Goal: Find specific page/section: Find specific page/section

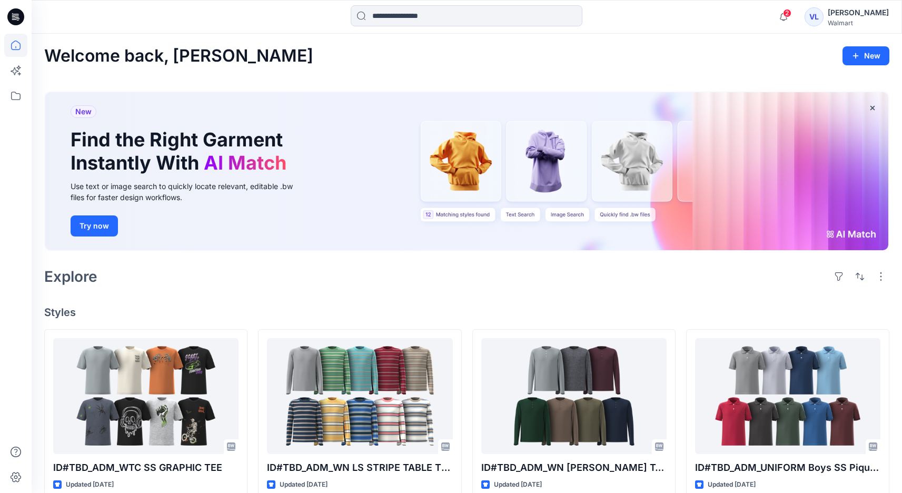
scroll to position [85, 0]
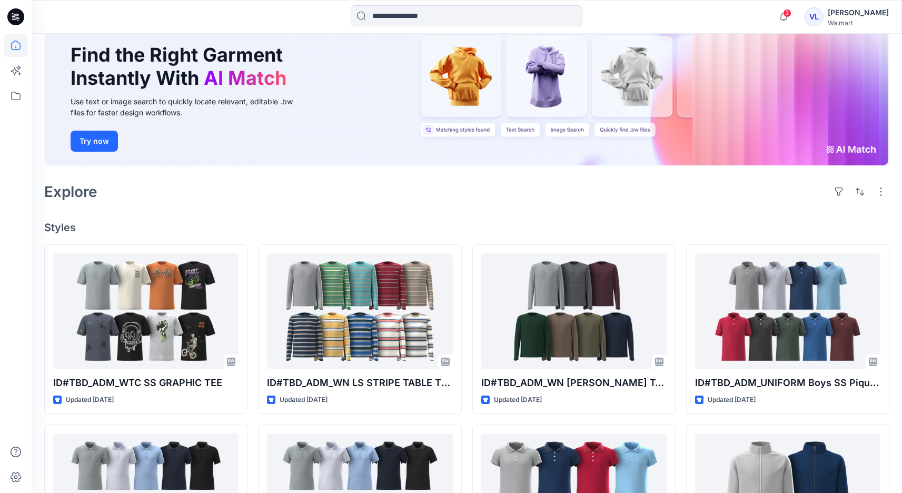
click at [847, 11] on div "[PERSON_NAME] [PERSON_NAME] Walmart" at bounding box center [847, 16] width 84 height 21
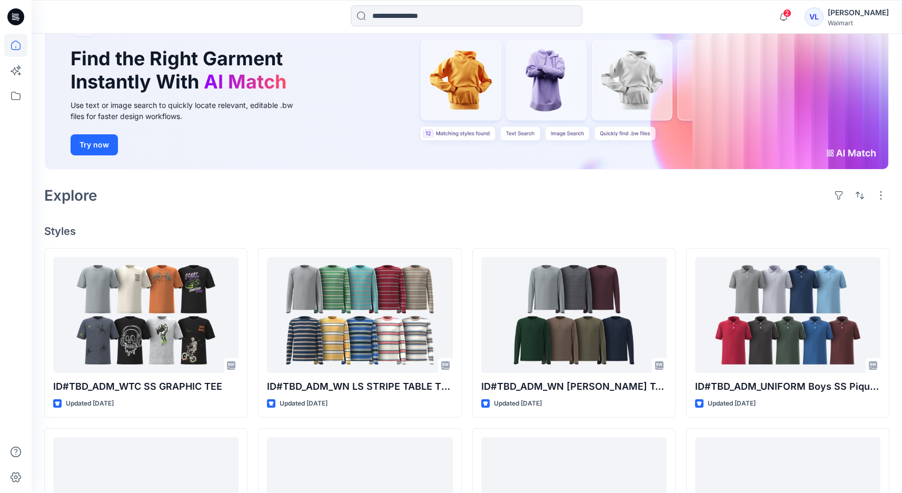
scroll to position [90, 0]
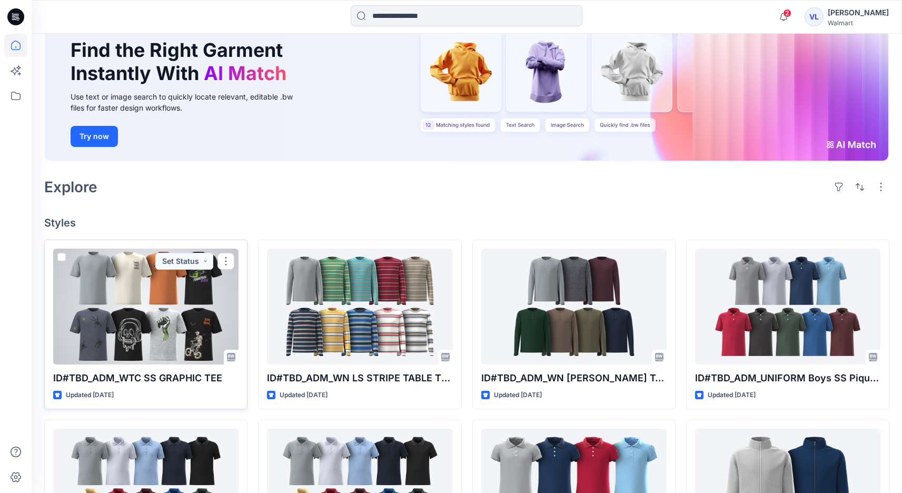
click at [137, 343] on div at bounding box center [145, 307] width 185 height 116
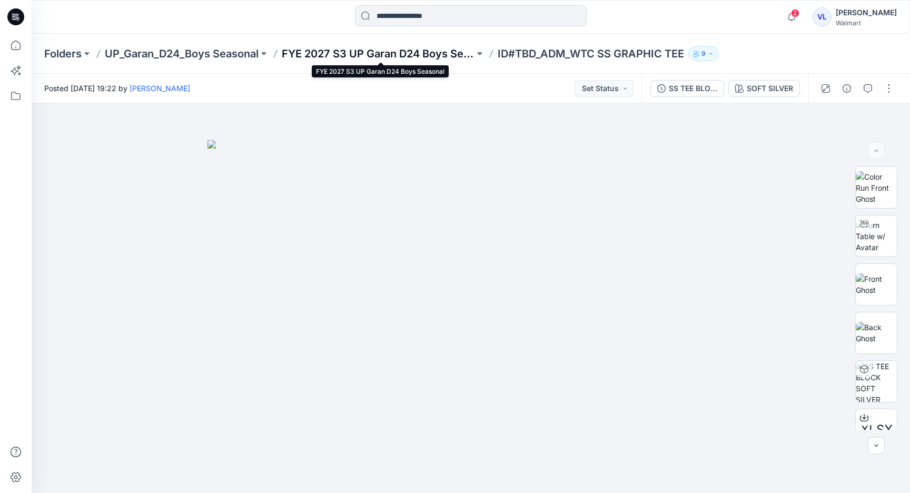
click at [413, 56] on p "FYE 2027 S3 UP Garan D24 Boys Seasonal" at bounding box center [378, 53] width 193 height 15
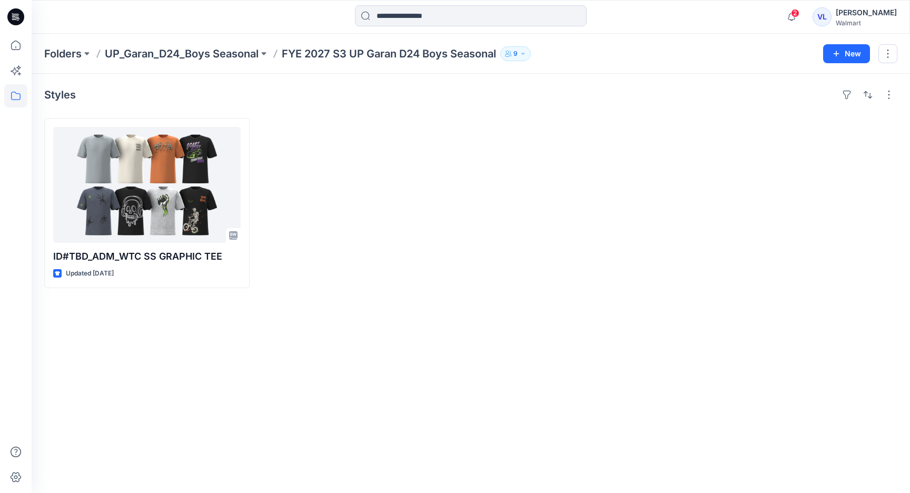
click at [227, 61] on div "Folders UP_Garan_D24_Boys Seasonal FYE 2027 S3 UP Garan D24 Boys Seasonal 9 New" at bounding box center [471, 54] width 879 height 40
click at [235, 57] on p "UP_Garan_D24_Boys Seasonal" at bounding box center [182, 53] width 154 height 15
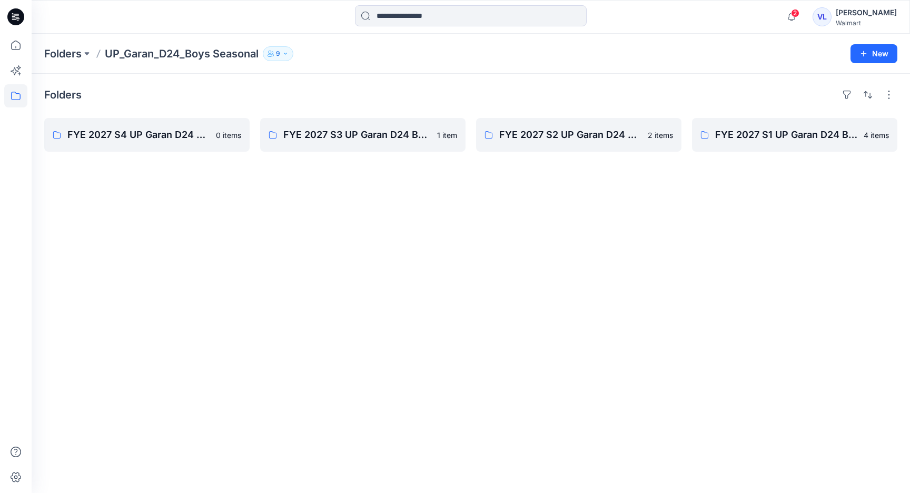
click at [850, 9] on div "[PERSON_NAME] [PERSON_NAME] Walmart" at bounding box center [855, 16] width 84 height 21
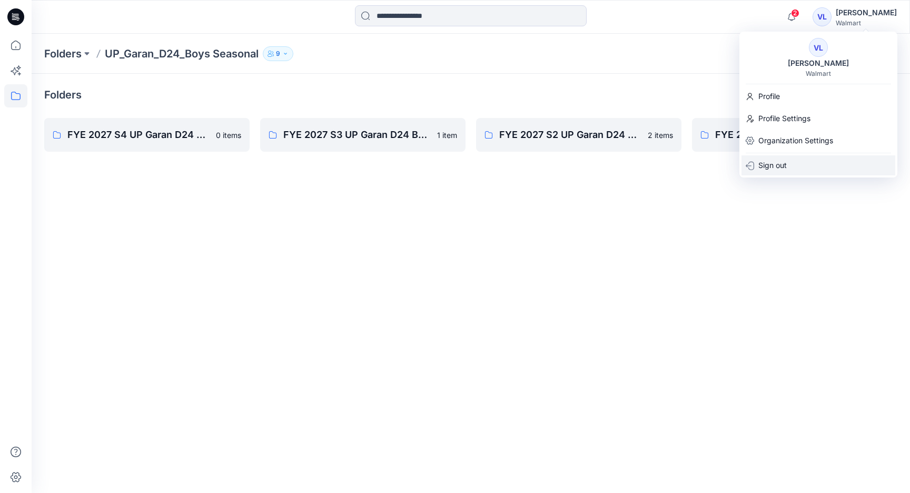
click at [779, 165] on p "Sign out" at bounding box center [773, 165] width 28 height 20
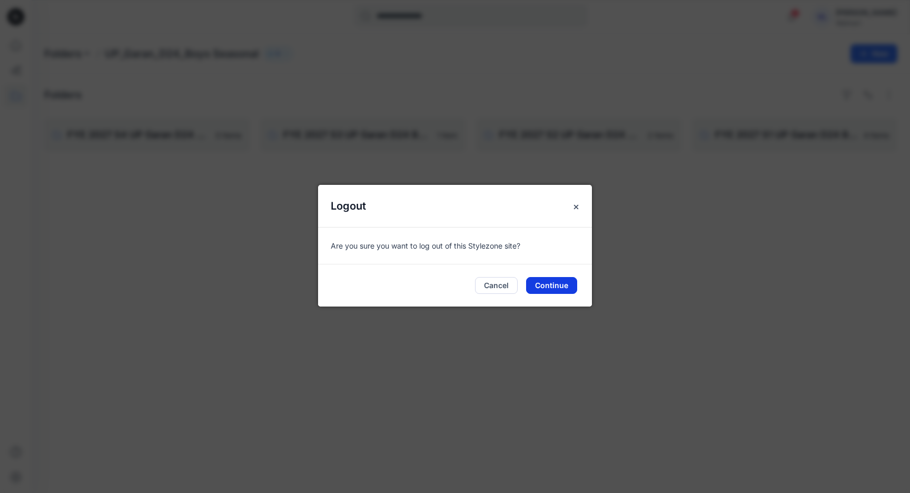
click at [548, 279] on button "Continue" at bounding box center [551, 285] width 51 height 17
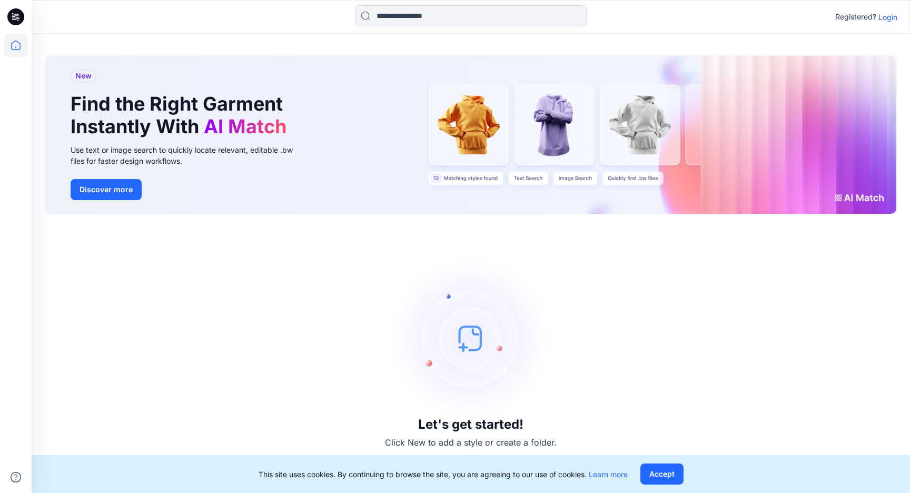
click at [888, 19] on p "Login" at bounding box center [888, 17] width 19 height 11
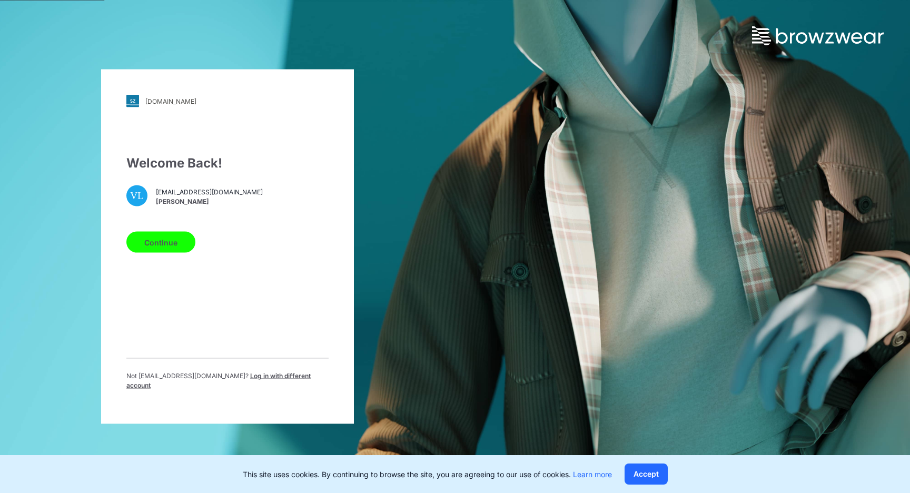
click at [203, 375] on p "Not vlita@garan.com ? Log in with different account" at bounding box center [227, 380] width 202 height 19
click at [206, 380] on span "Log in with different account" at bounding box center [218, 380] width 184 height 17
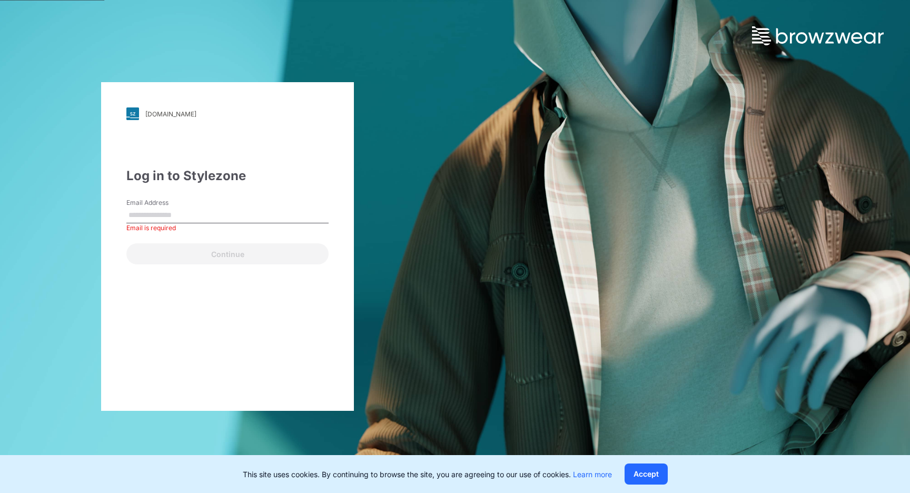
type input "**********"
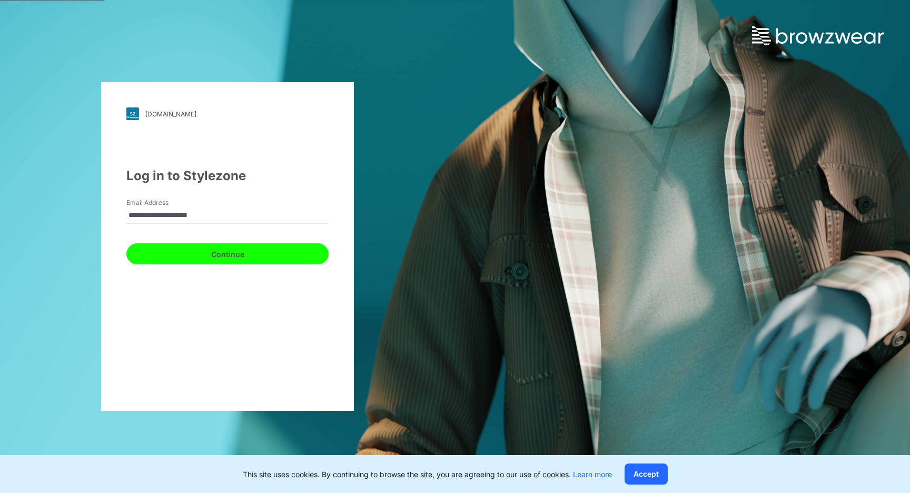
click at [205, 260] on button "Continue" at bounding box center [227, 253] width 202 height 21
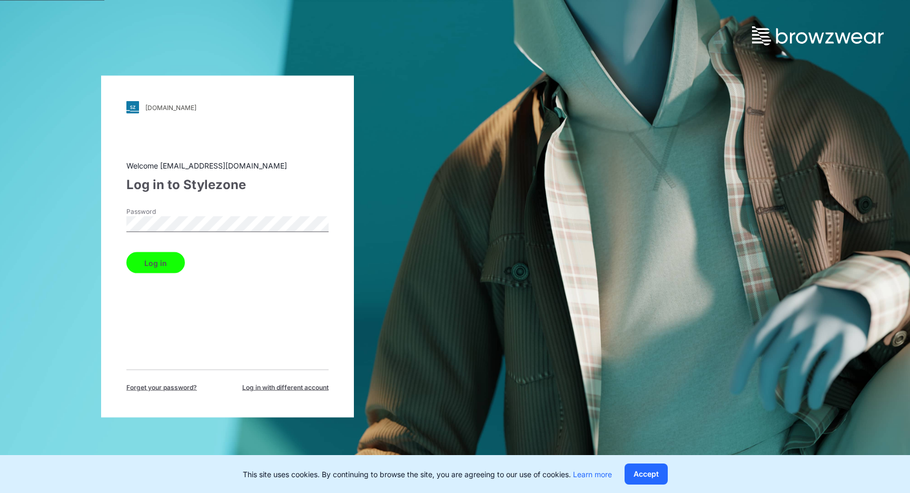
click at [164, 257] on button "Log in" at bounding box center [155, 262] width 58 height 21
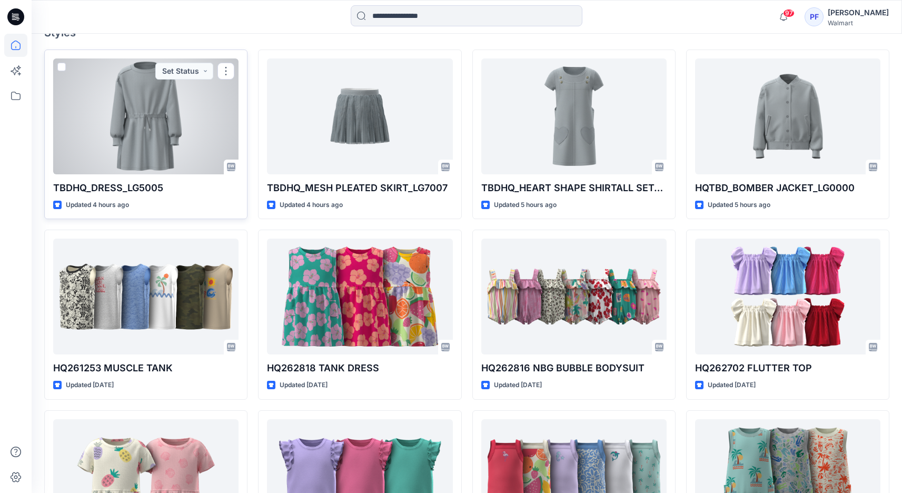
scroll to position [281, 0]
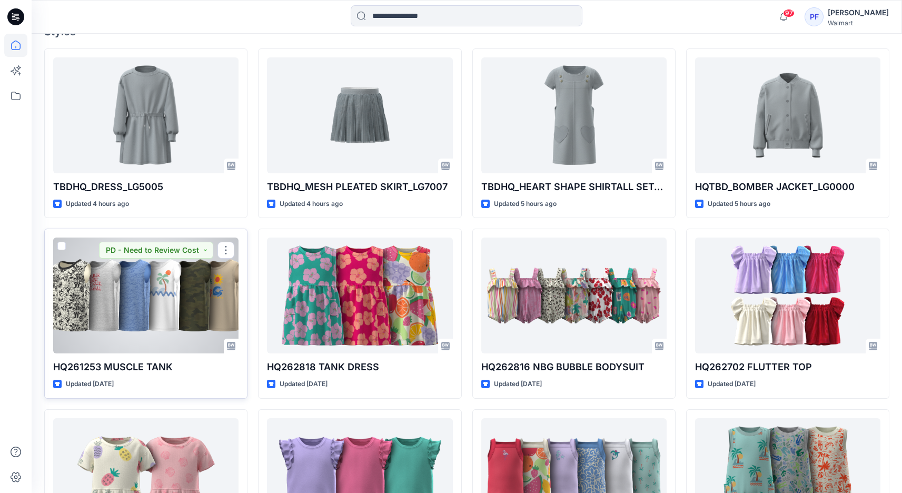
click at [156, 320] on div at bounding box center [145, 296] width 185 height 116
